Goal: Information Seeking & Learning: Understand process/instructions

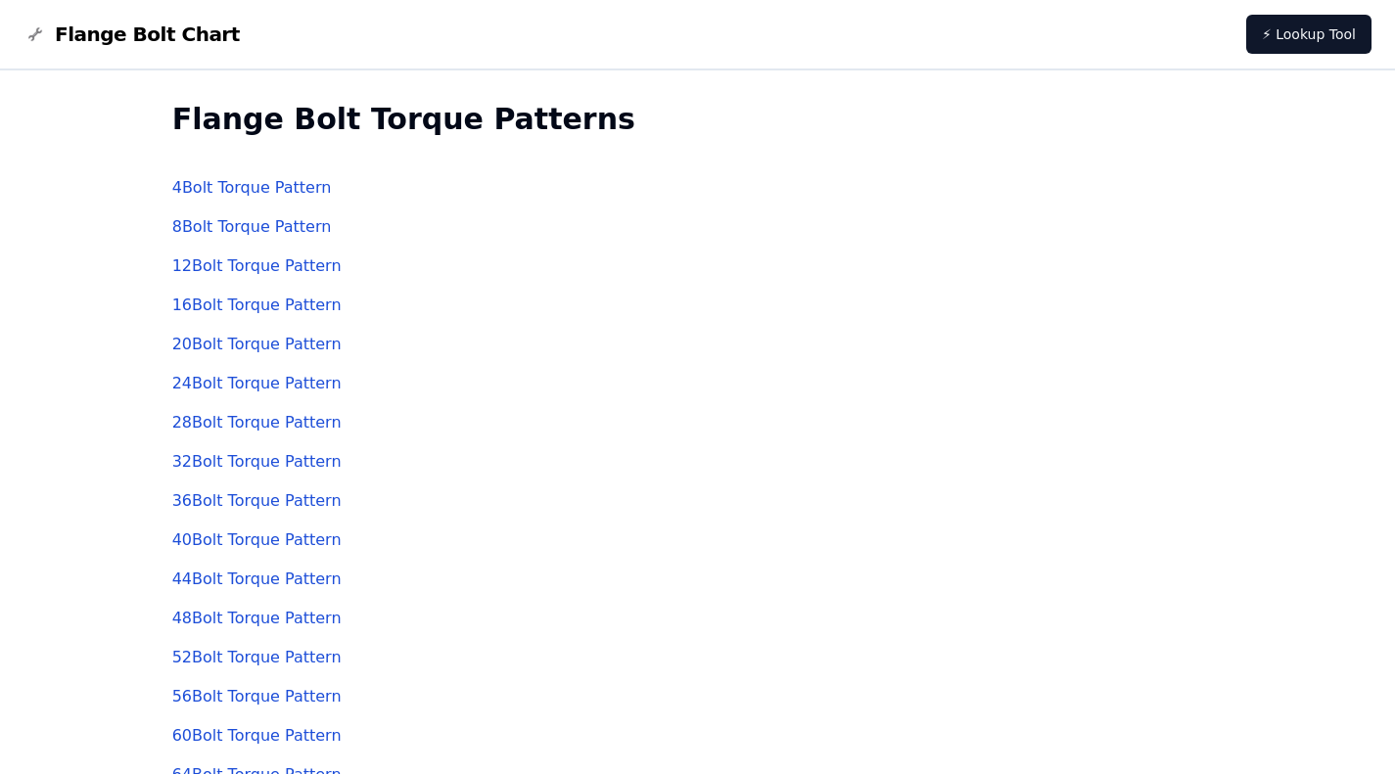
click at [305, 300] on link "16 Bolt Torque Pattern" at bounding box center [256, 305] width 169 height 19
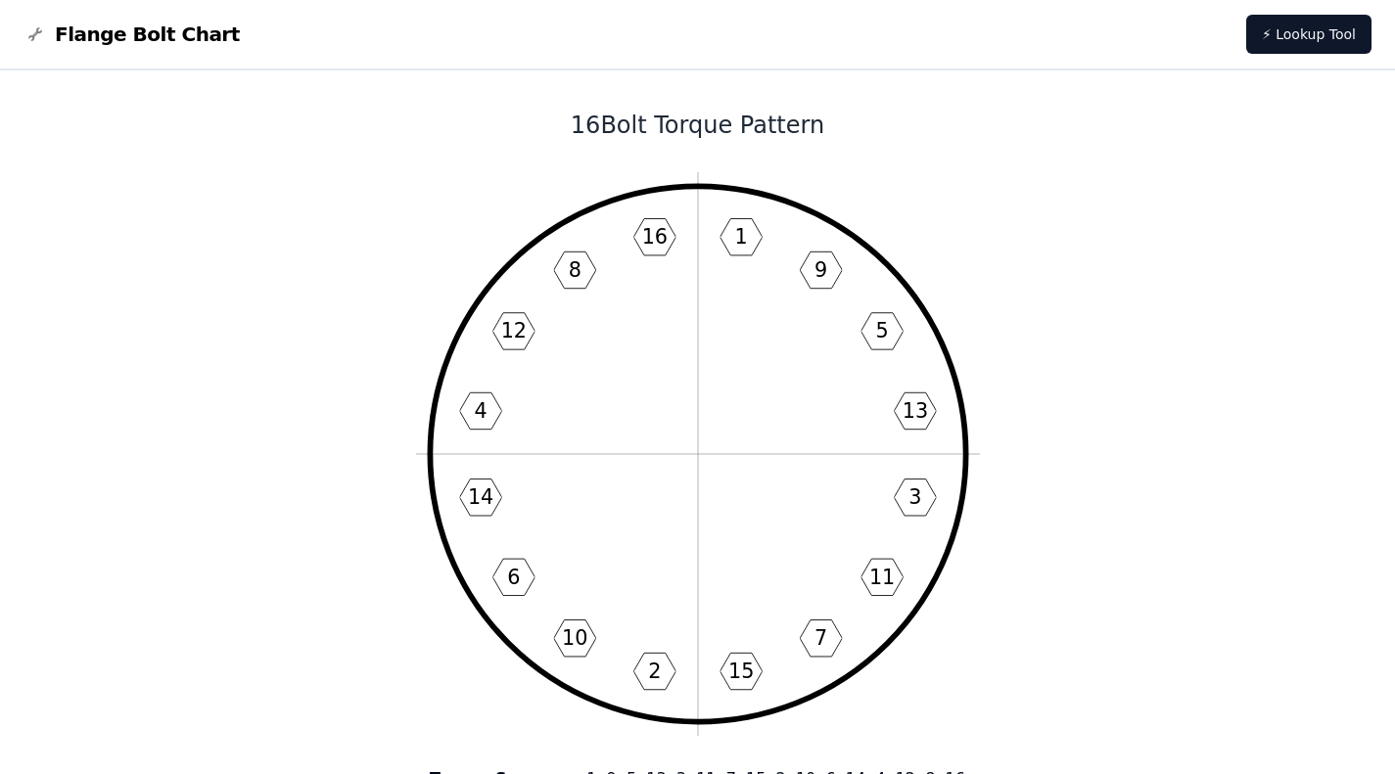
click at [818, 274] on text "9" at bounding box center [820, 269] width 13 height 23
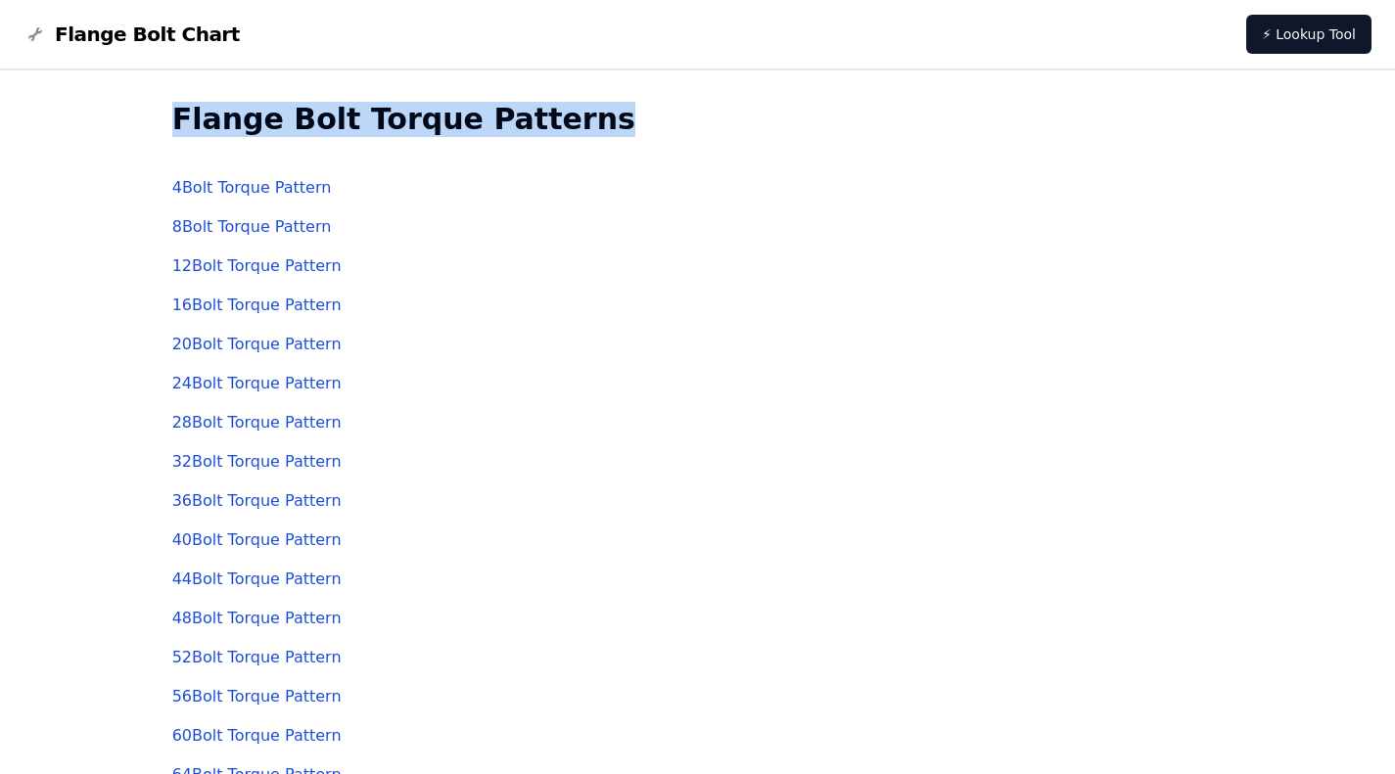
drag, startPoint x: 144, startPoint y: 123, endPoint x: 545, endPoint y: 116, distance: 401.3
click at [545, 116] on div "Flange Bolt Torque Patterns 4 Bolt Torque Pattern 8 Bolt Torque Pattern 12 Bolt…" at bounding box center [697, 600] width 1395 height 1061
copy h2 "Flange Bolt Torque Patterns"
